Goal: Task Accomplishment & Management: Use online tool/utility

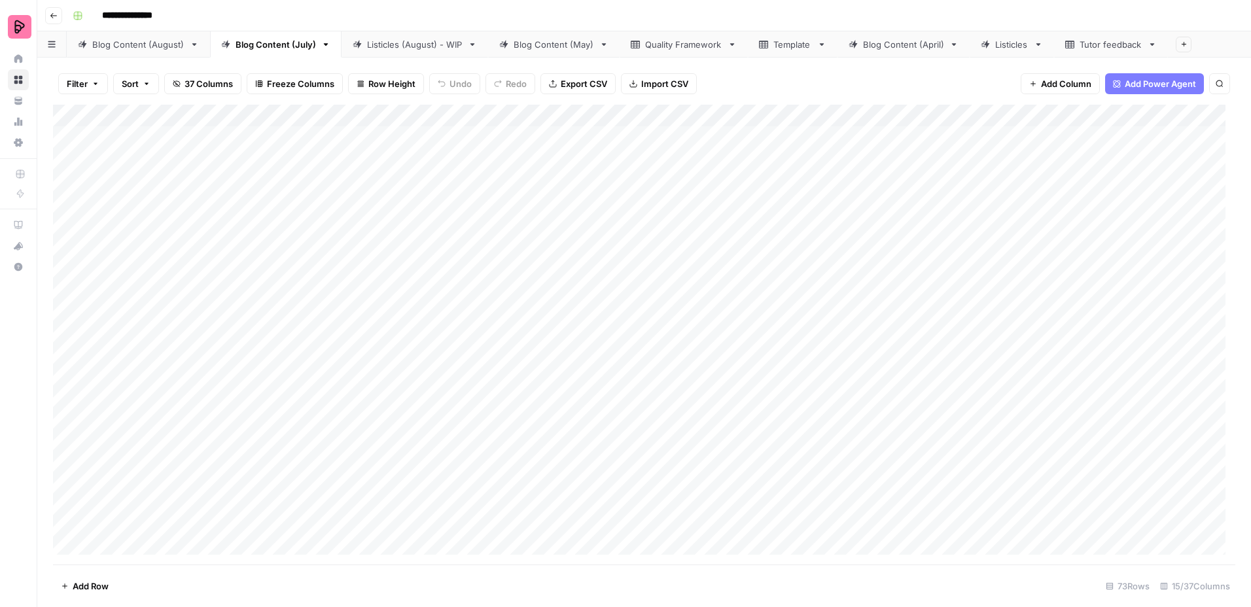
click at [152, 42] on div "Blog Content (August)" at bounding box center [138, 44] width 92 height 13
click at [636, 303] on div "Add Column" at bounding box center [644, 335] width 1182 height 460
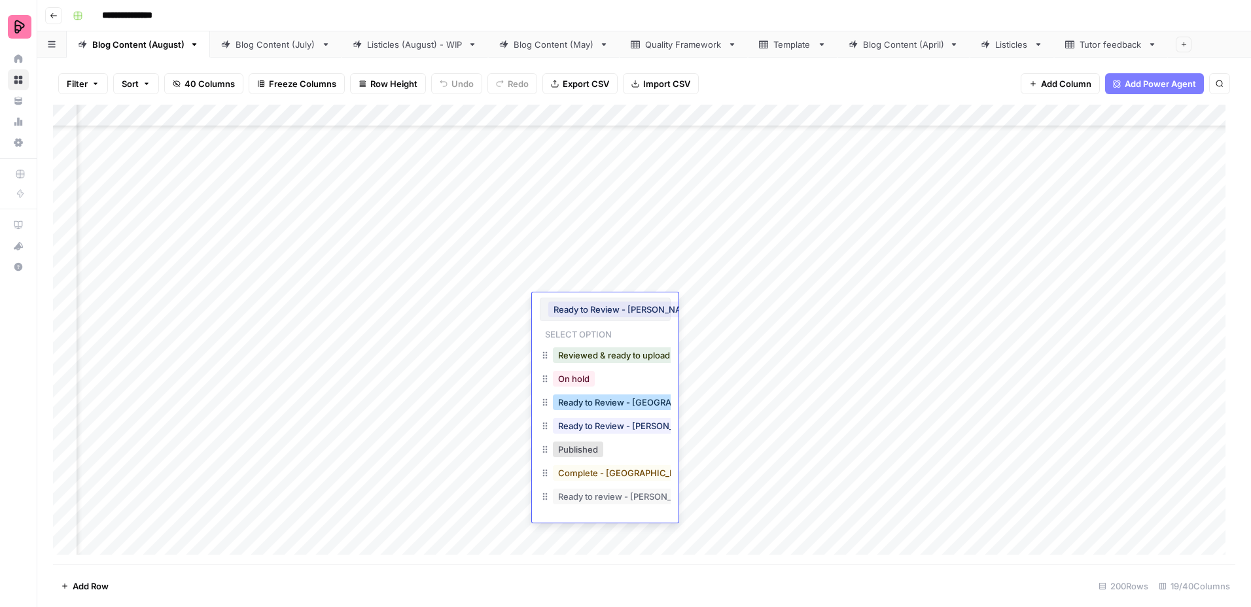
click at [607, 396] on button "Ready to Review - [GEOGRAPHIC_DATA]" at bounding box center [639, 402] width 173 height 16
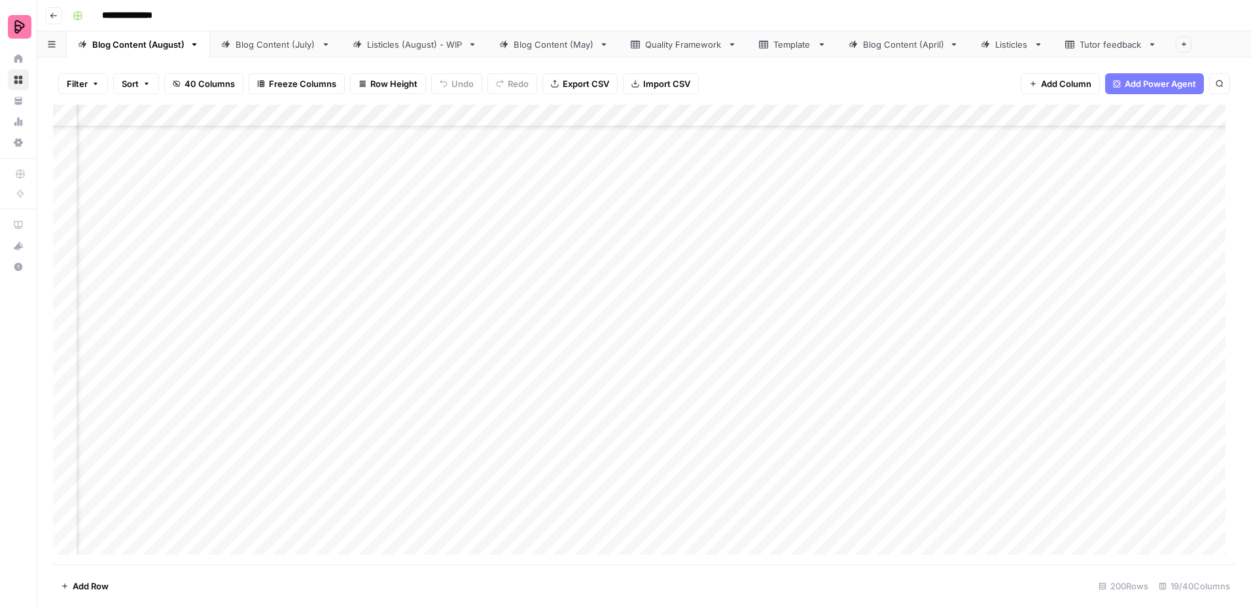
click at [610, 340] on div "Add Column" at bounding box center [644, 335] width 1182 height 460
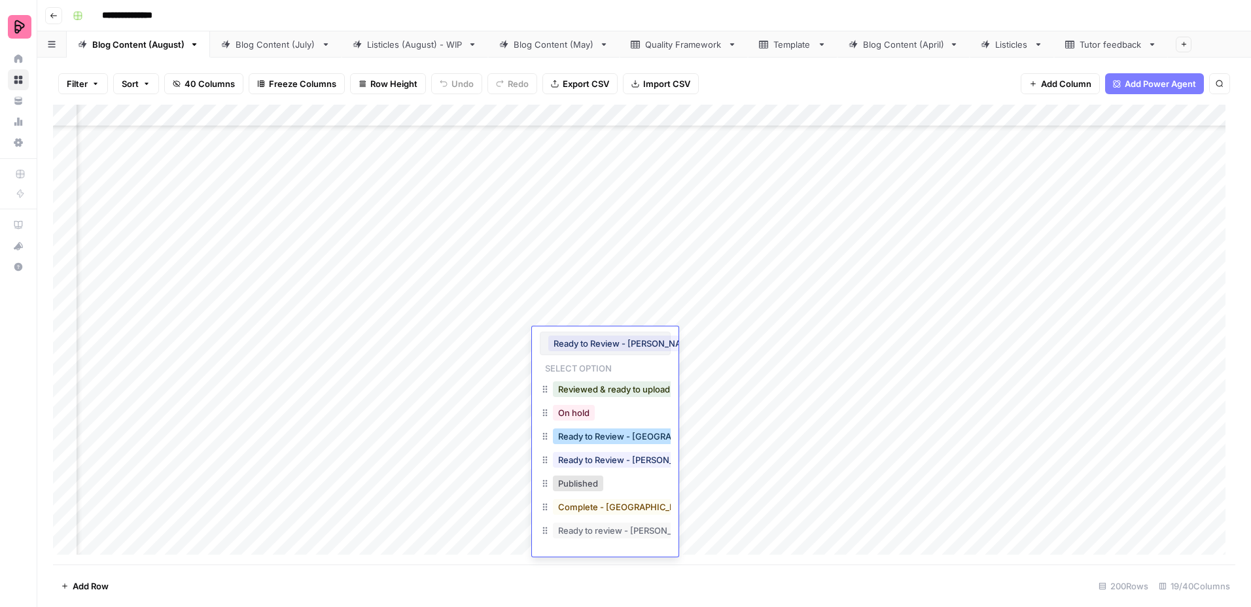
click at [624, 433] on button "Ready to Review - [GEOGRAPHIC_DATA]" at bounding box center [639, 437] width 173 height 16
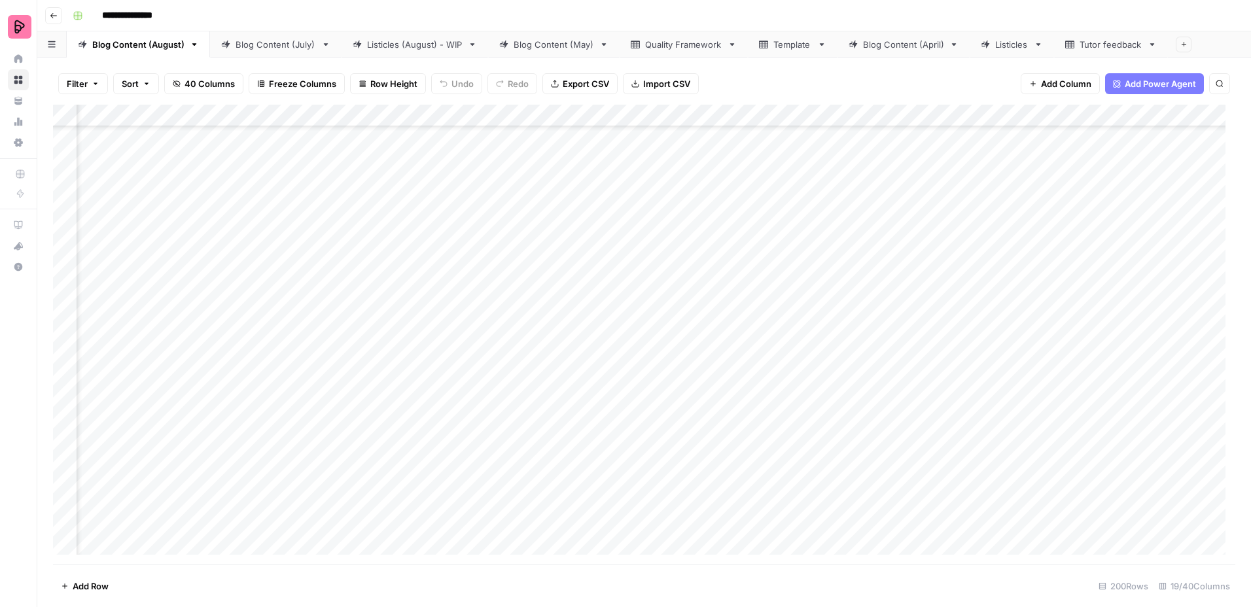
click at [610, 366] on div "Add Column" at bounding box center [644, 335] width 1182 height 460
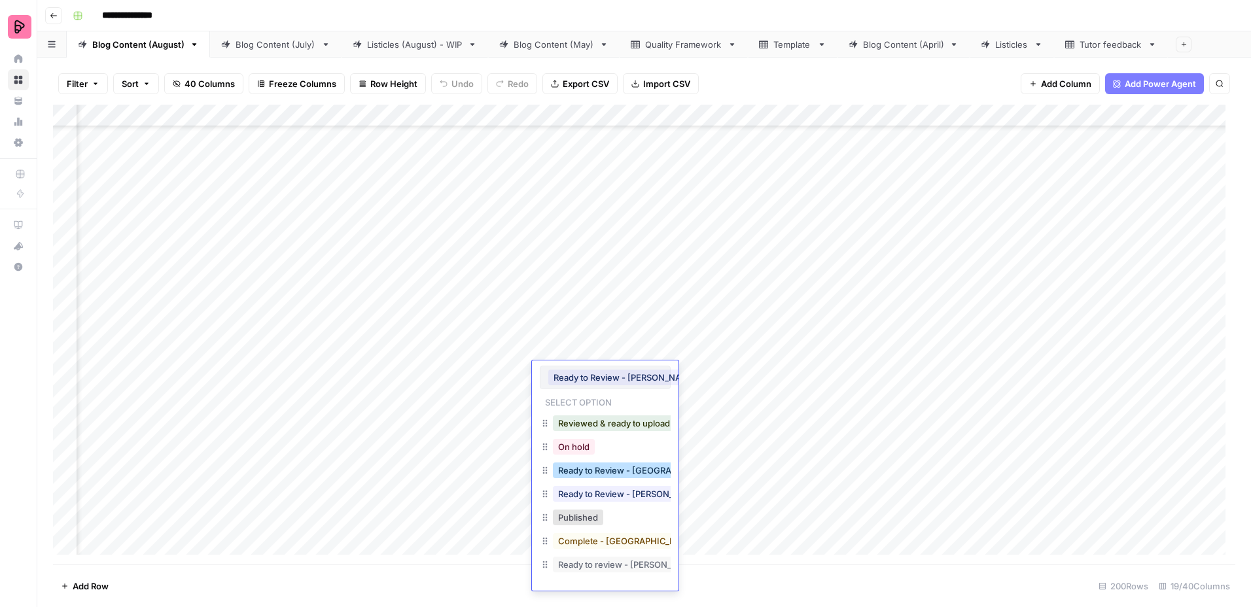
click at [630, 476] on button "Ready to Review - [GEOGRAPHIC_DATA]" at bounding box center [639, 471] width 173 height 16
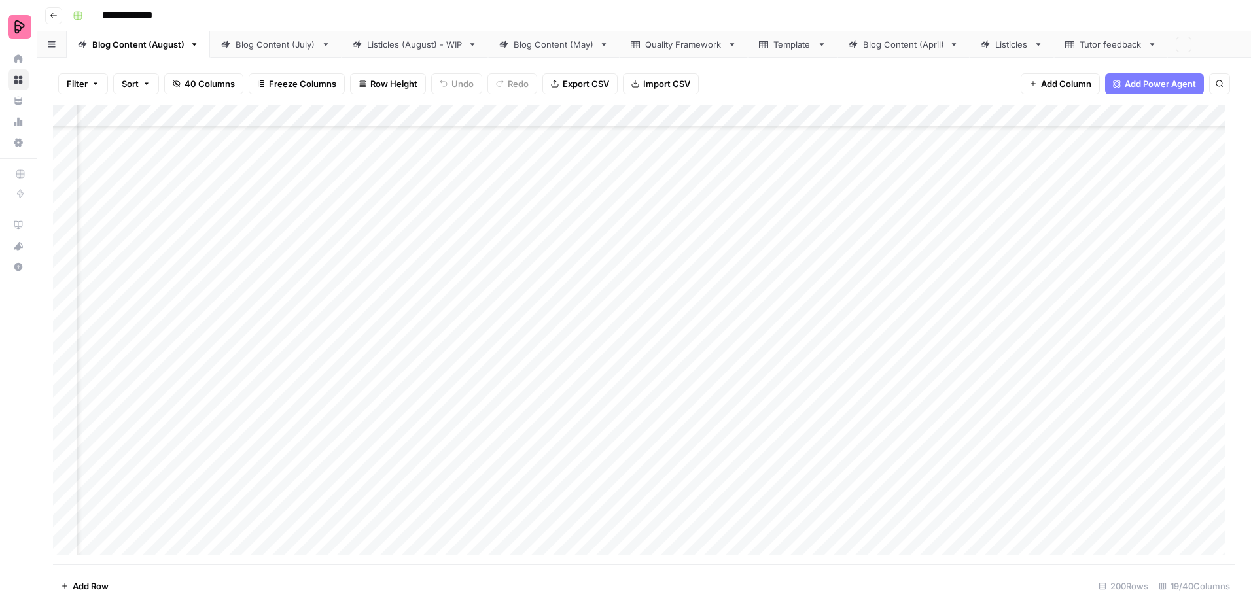
click at [625, 407] on div "Add Column" at bounding box center [644, 335] width 1182 height 460
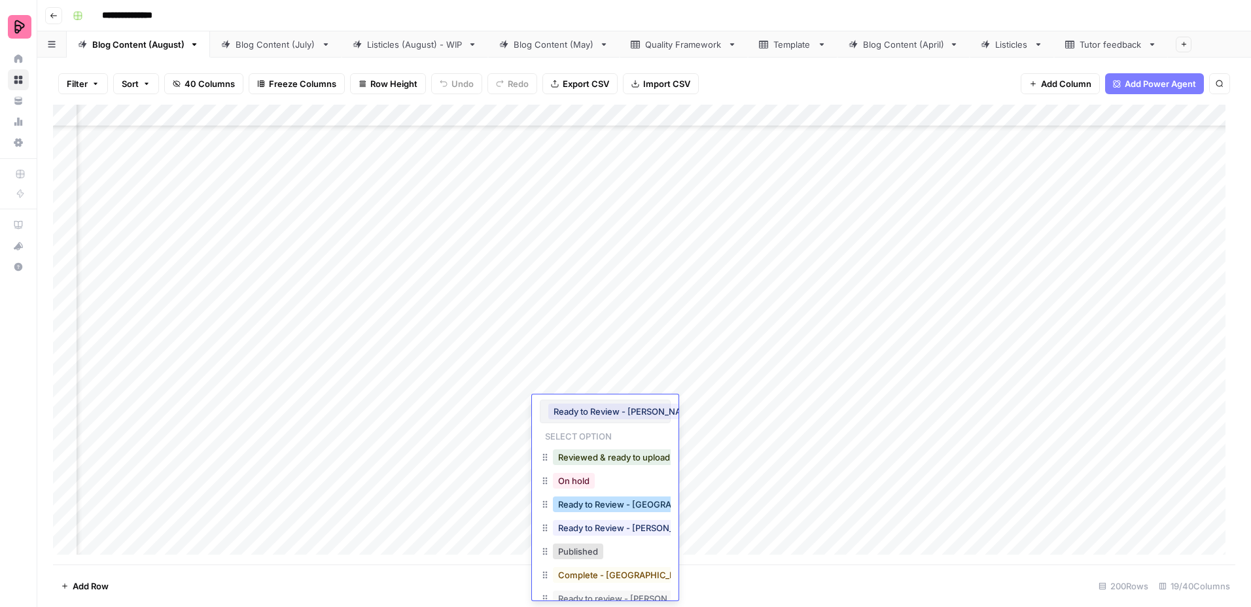
click at [639, 509] on button "Ready to Review - [GEOGRAPHIC_DATA]" at bounding box center [639, 505] width 173 height 16
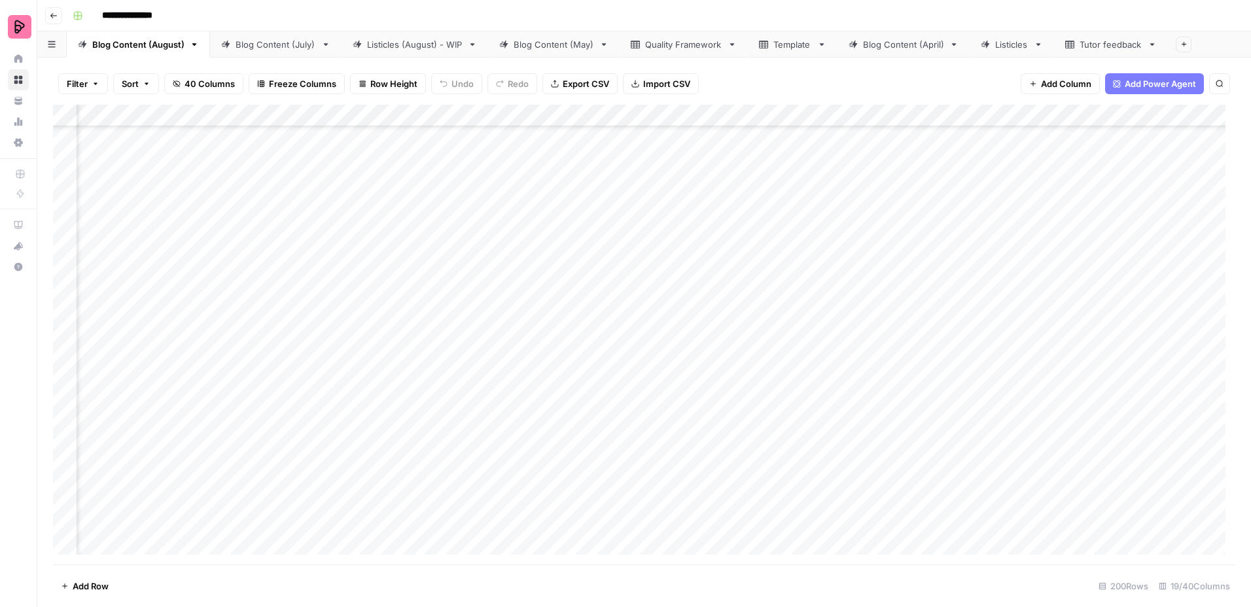
click at [631, 440] on div "Add Column" at bounding box center [644, 335] width 1182 height 460
click at [631, 439] on div "Add Column" at bounding box center [644, 335] width 1182 height 460
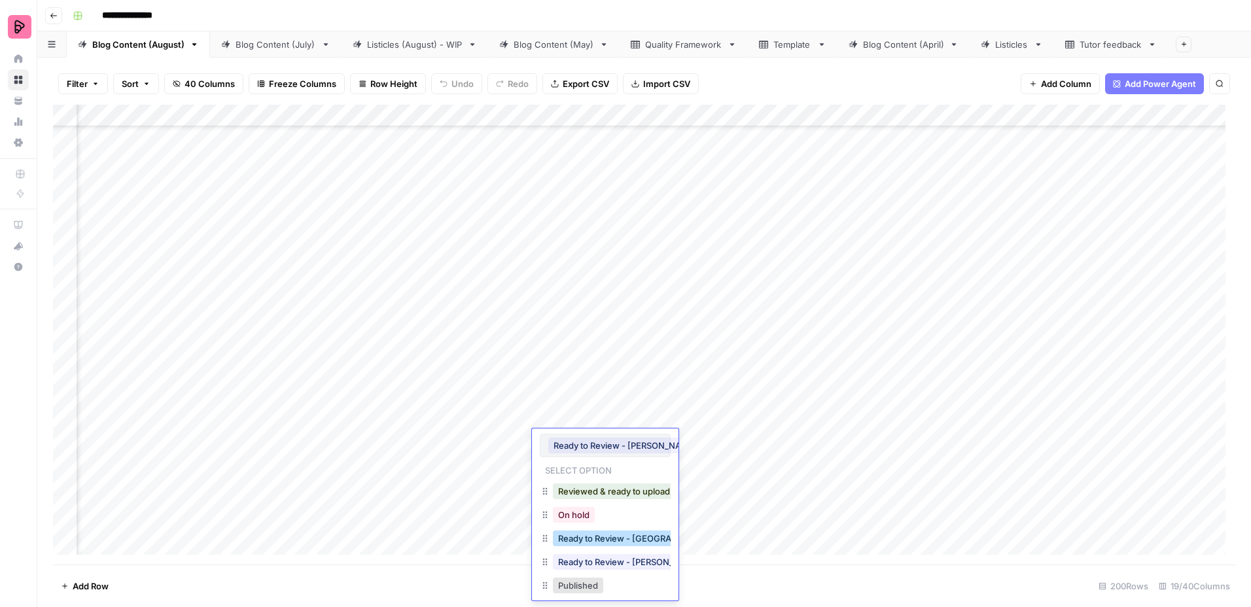
click at [646, 539] on button "Ready to Review - [GEOGRAPHIC_DATA]" at bounding box center [639, 539] width 173 height 16
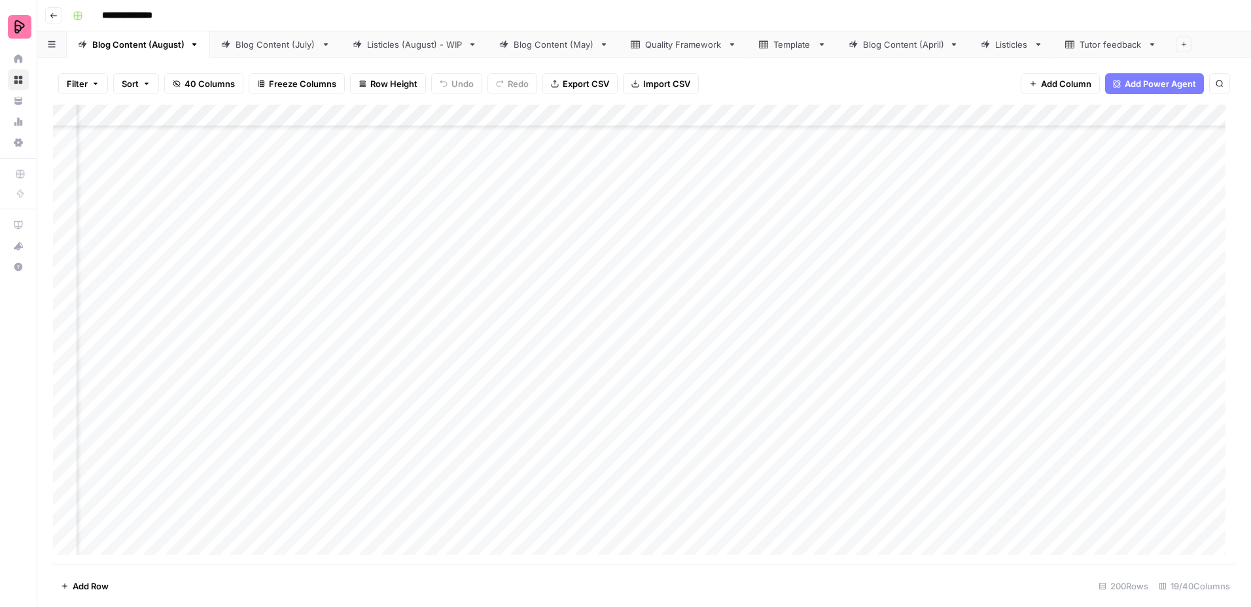
click at [737, 474] on div "Add Column" at bounding box center [644, 335] width 1182 height 460
click at [726, 311] on div "Add Column" at bounding box center [644, 335] width 1182 height 460
click at [705, 175] on div "Add Column" at bounding box center [644, 335] width 1182 height 460
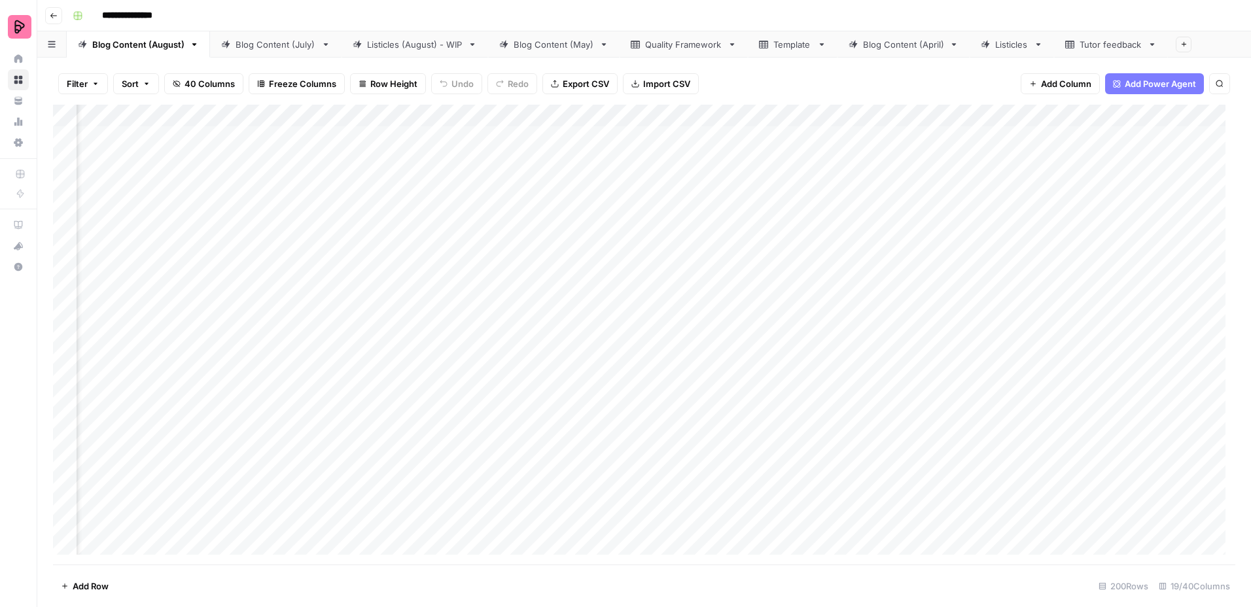
click at [705, 175] on div "Add Column" at bounding box center [644, 335] width 1182 height 460
click at [710, 209] on div "Add Column" at bounding box center [644, 335] width 1182 height 460
click at [687, 442] on div "Add Column" at bounding box center [644, 335] width 1182 height 460
click at [731, 411] on div "Add Column" at bounding box center [644, 335] width 1182 height 460
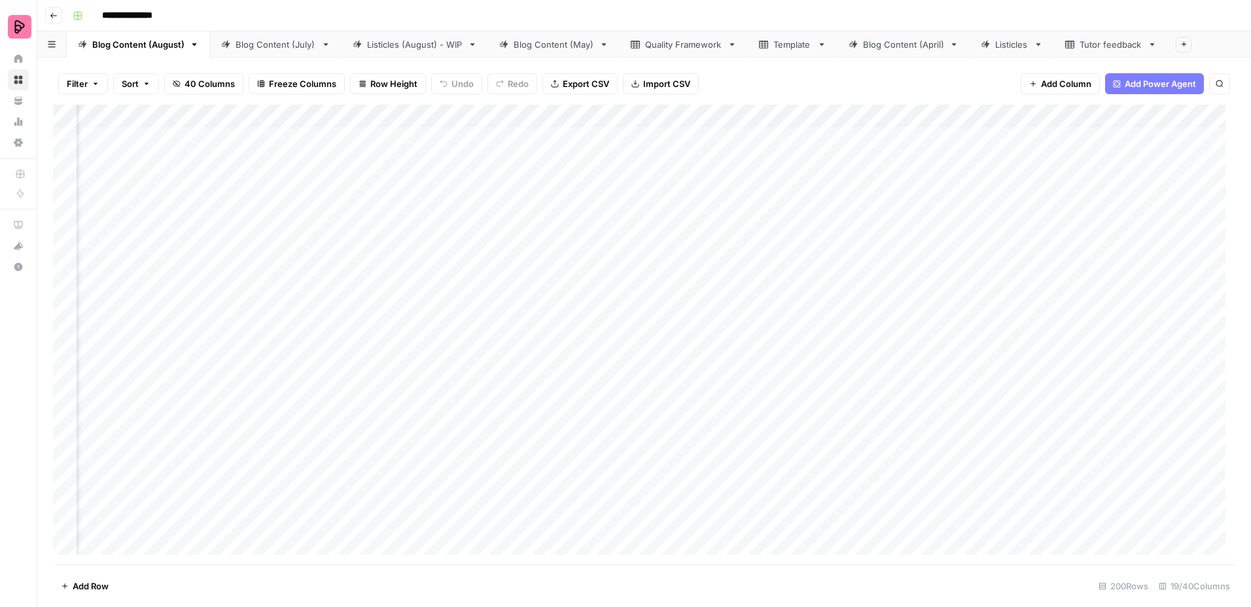
scroll to position [131, 344]
click at [729, 430] on div "Add Column" at bounding box center [644, 335] width 1182 height 460
click at [723, 464] on div "Add Column" at bounding box center [644, 335] width 1182 height 460
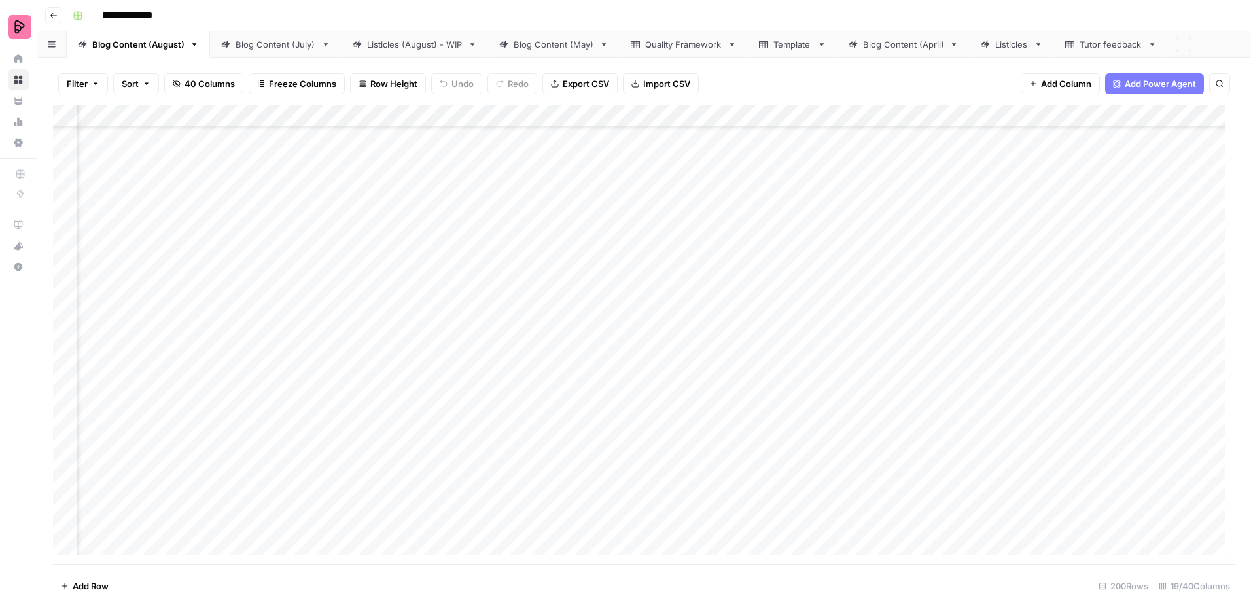
click at [717, 417] on div "Add Column" at bounding box center [644, 335] width 1182 height 460
